Goal: Obtain resource: Obtain resource

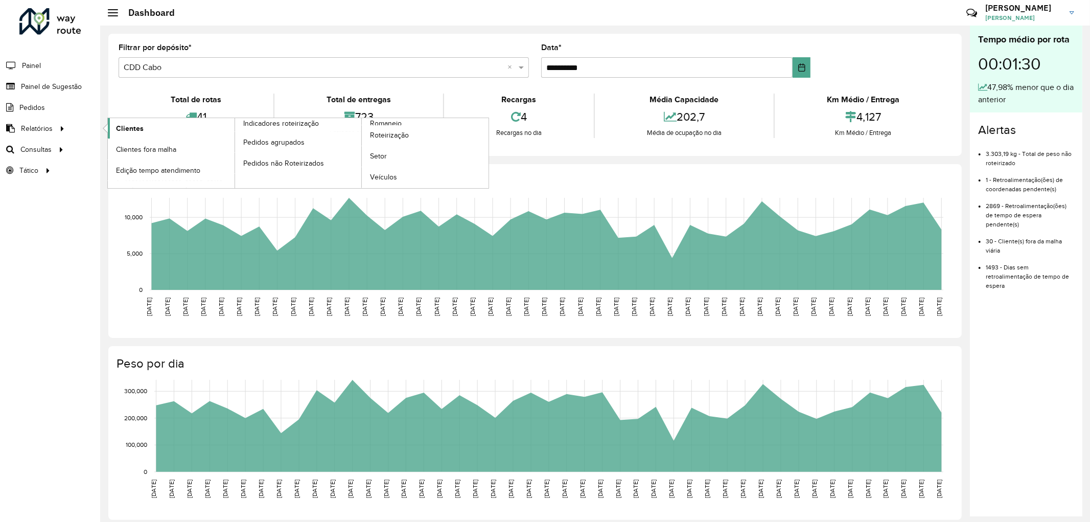
click at [131, 131] on span "Clientes" at bounding box center [130, 128] width 28 height 11
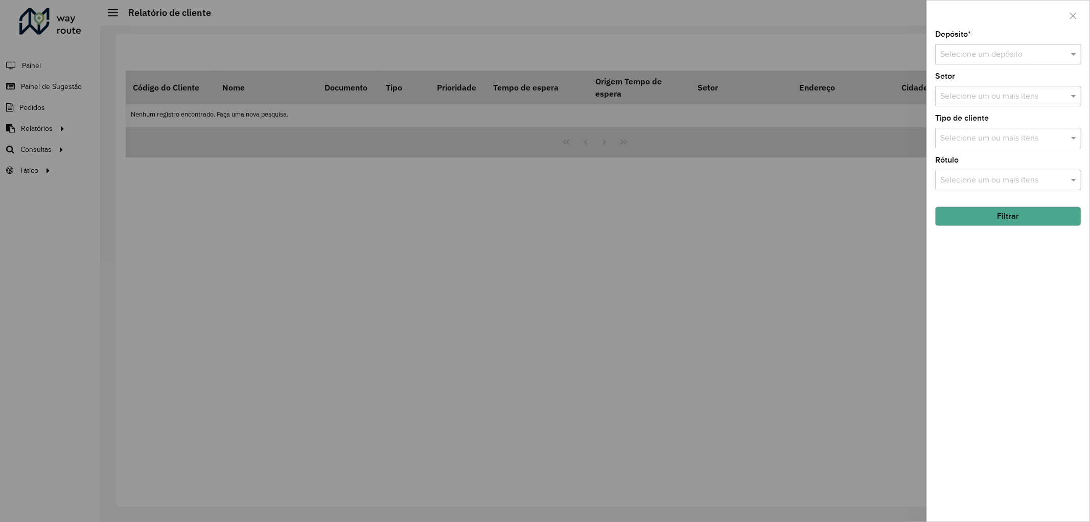
click at [970, 58] on input "text" at bounding box center [998, 55] width 116 height 12
click at [987, 246] on div "Depósito * Selecione um depósito Setor Selecione um ou mais itens Tipo de clien…" at bounding box center [1008, 276] width 163 height 491
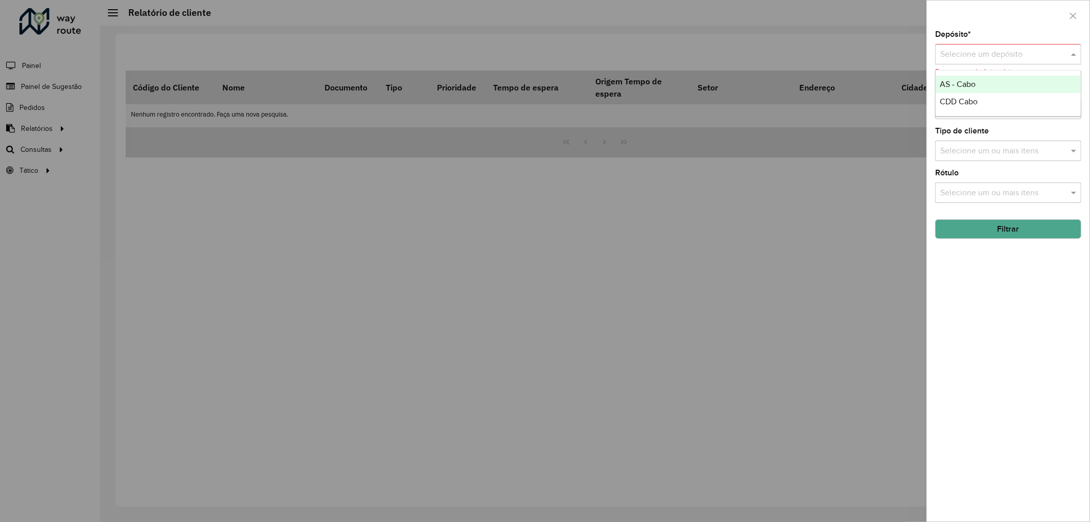
click at [963, 59] on input "text" at bounding box center [998, 55] width 116 height 12
click at [962, 102] on span "CDD Cabo" at bounding box center [959, 101] width 38 height 9
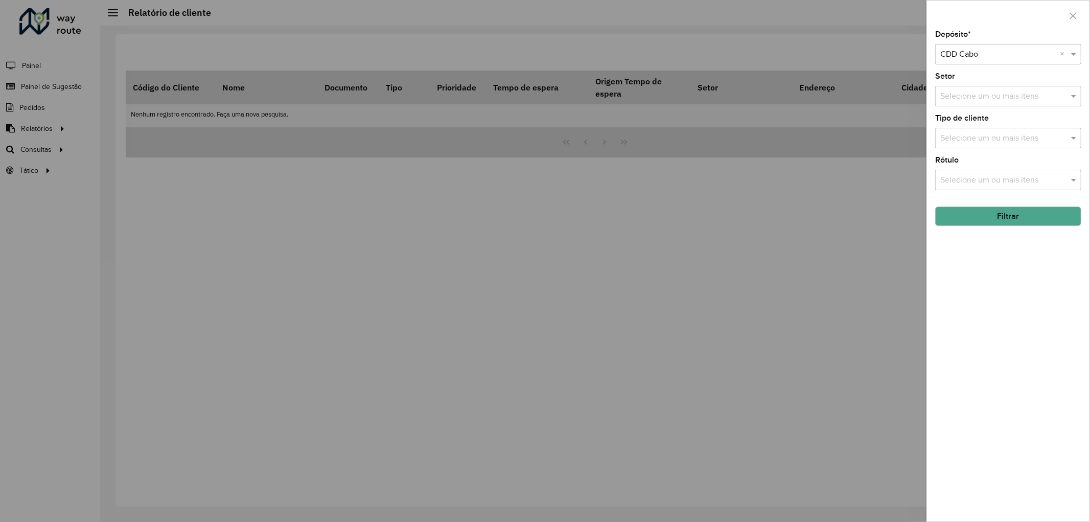
click at [992, 218] on button "Filtrar" at bounding box center [1008, 215] width 146 height 19
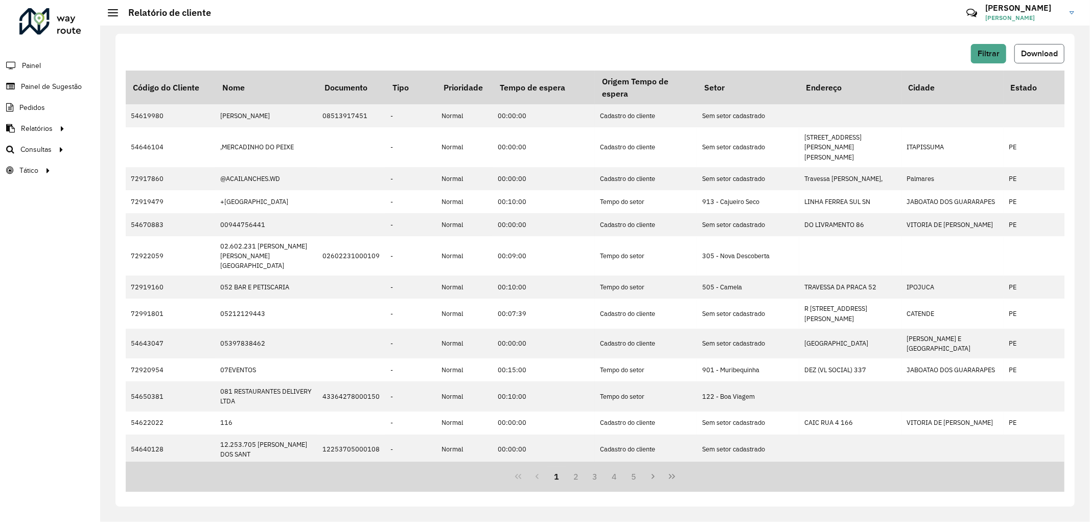
click at [1036, 48] on button "Download" at bounding box center [1040, 53] width 50 height 19
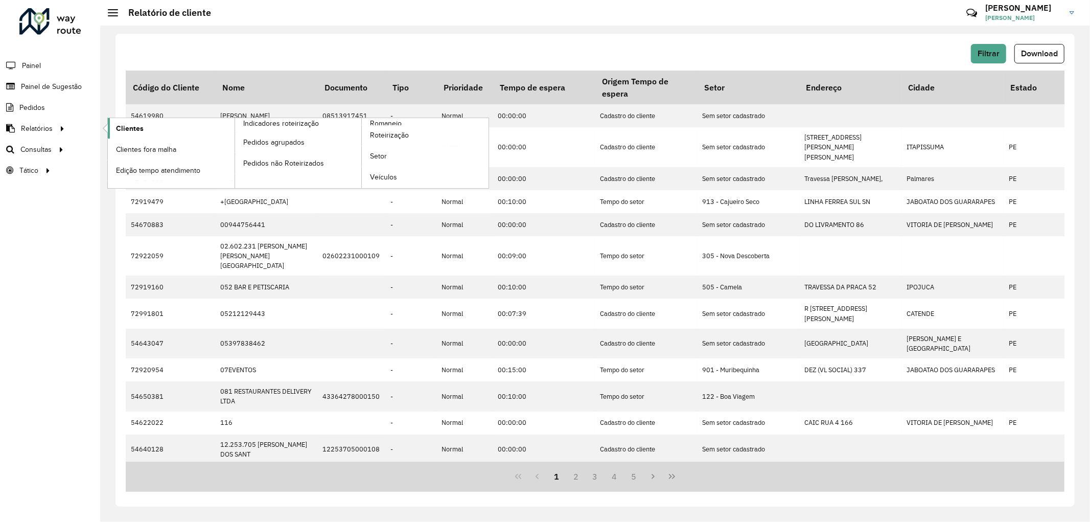
click at [113, 134] on link "Clientes" at bounding box center [171, 128] width 127 height 20
click at [131, 129] on span "Clientes" at bounding box center [130, 128] width 28 height 11
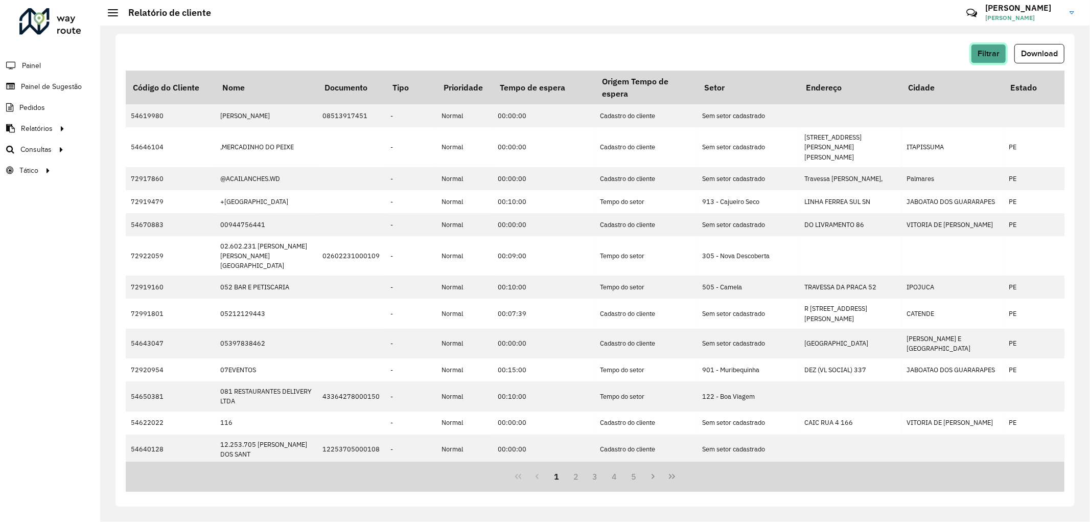
click at [1000, 48] on button "Filtrar" at bounding box center [988, 53] width 35 height 19
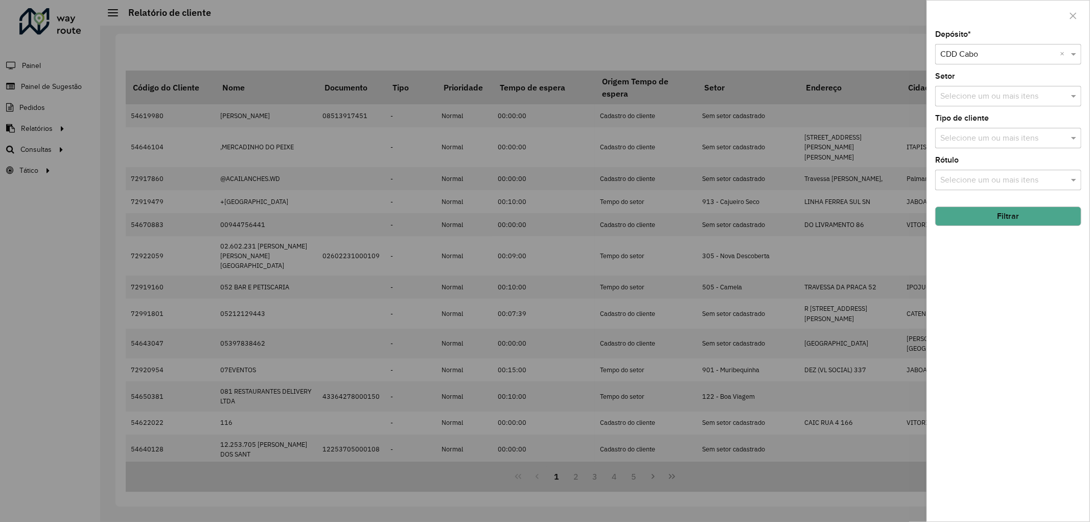
click at [1000, 216] on button "Filtrar" at bounding box center [1008, 215] width 146 height 19
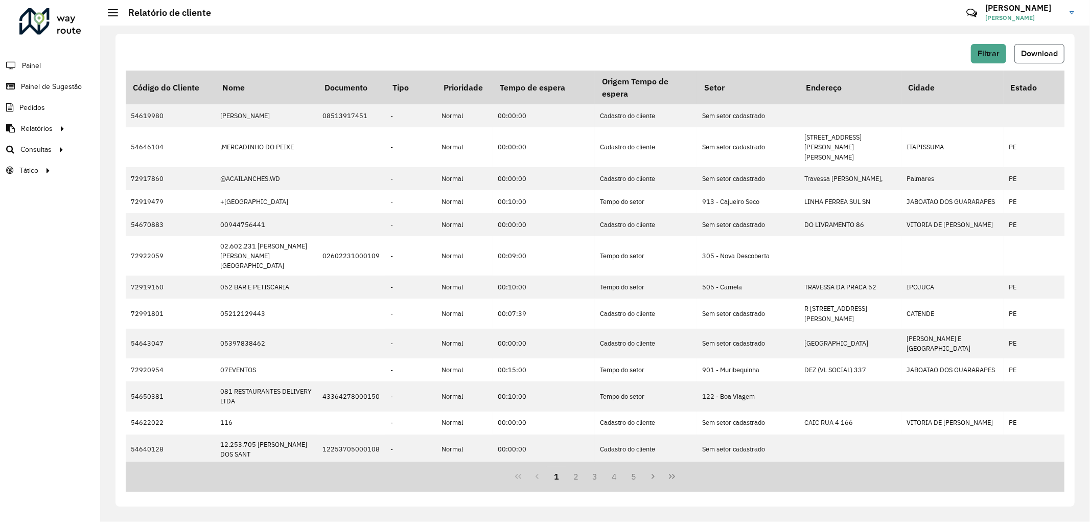
click at [1041, 57] on button "Download" at bounding box center [1040, 53] width 50 height 19
